Goal: Transaction & Acquisition: Purchase product/service

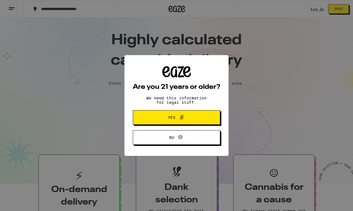
click at [188, 117] on span "Yes" at bounding box center [176, 117] width 42 height 7
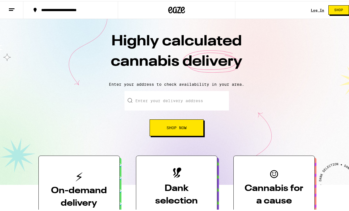
click at [315, 8] on link "Log In" at bounding box center [317, 9] width 13 height 4
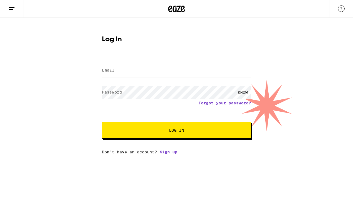
click at [161, 75] on input "Email" at bounding box center [176, 70] width 149 height 13
type input "[EMAIL_ADDRESS][DOMAIN_NAME]"
click at [180, 126] on button "Log In" at bounding box center [176, 130] width 149 height 17
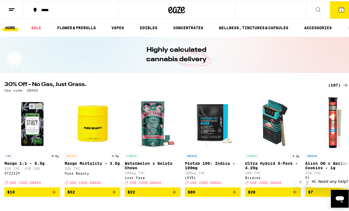
click at [320, 8] on button at bounding box center [317, 9] width 23 height 18
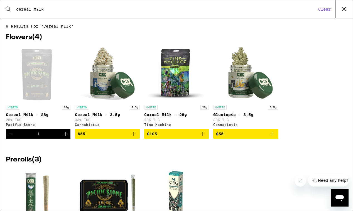
type input "cereal milk"
